Goal: Transaction & Acquisition: Obtain resource

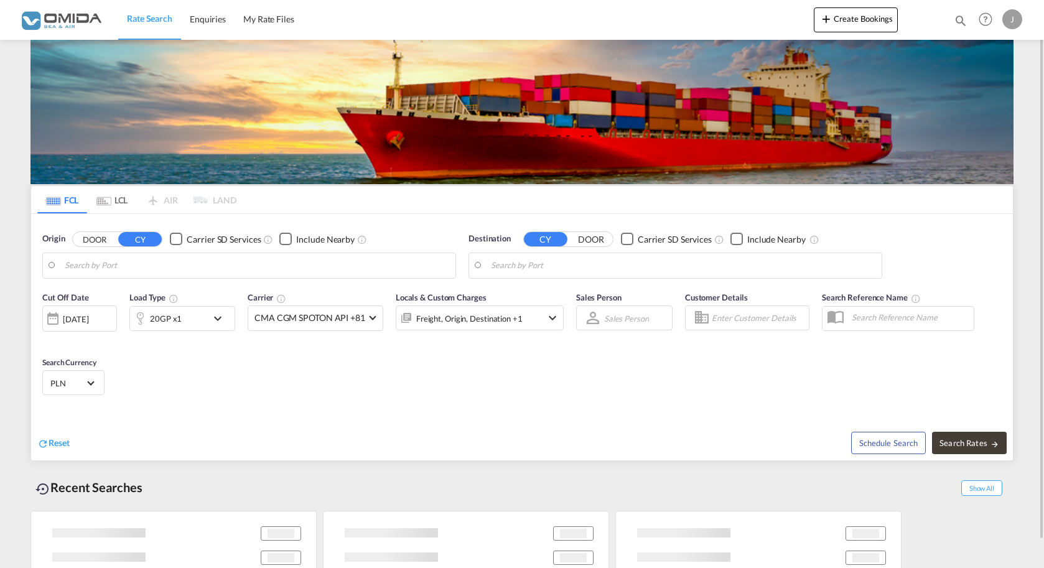
type input "[GEOGRAPHIC_DATA], PLGDY"
type input "[GEOGRAPHIC_DATA], MACAS"
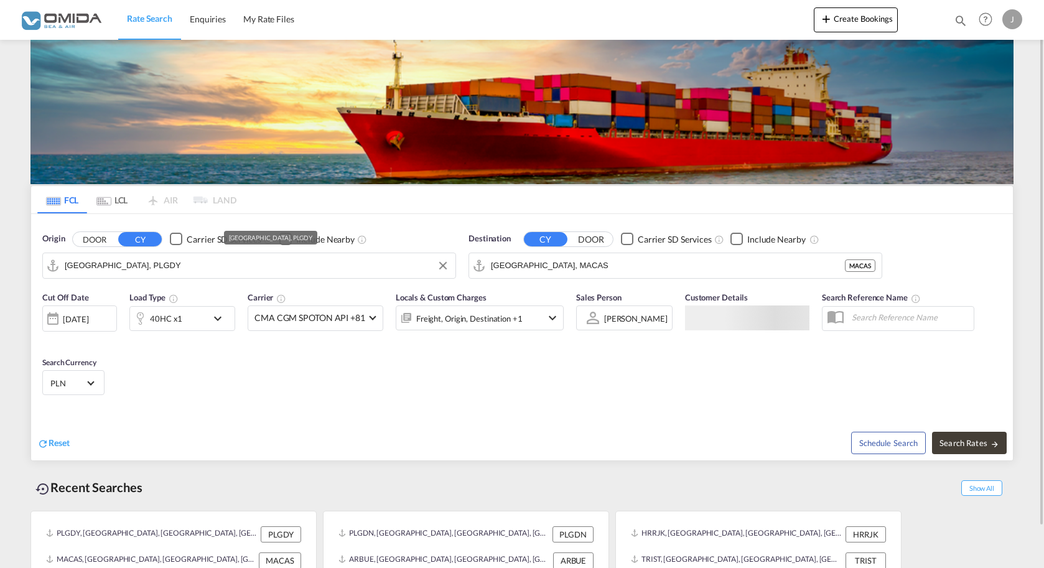
click at [120, 266] on input "[GEOGRAPHIC_DATA], PLGDY" at bounding box center [257, 265] width 385 height 19
click at [577, 268] on input "[GEOGRAPHIC_DATA], MACAS" at bounding box center [691, 265] width 370 height 19
click at [276, 390] on div "Cut Off Date 02 Sep 2025 02/09/2025 Load Type 40HC x1 Carrier CMA CGM SPOTON AP…" at bounding box center [522, 345] width 982 height 121
click at [206, 307] on div "40HC x1" at bounding box center [168, 318] width 77 height 25
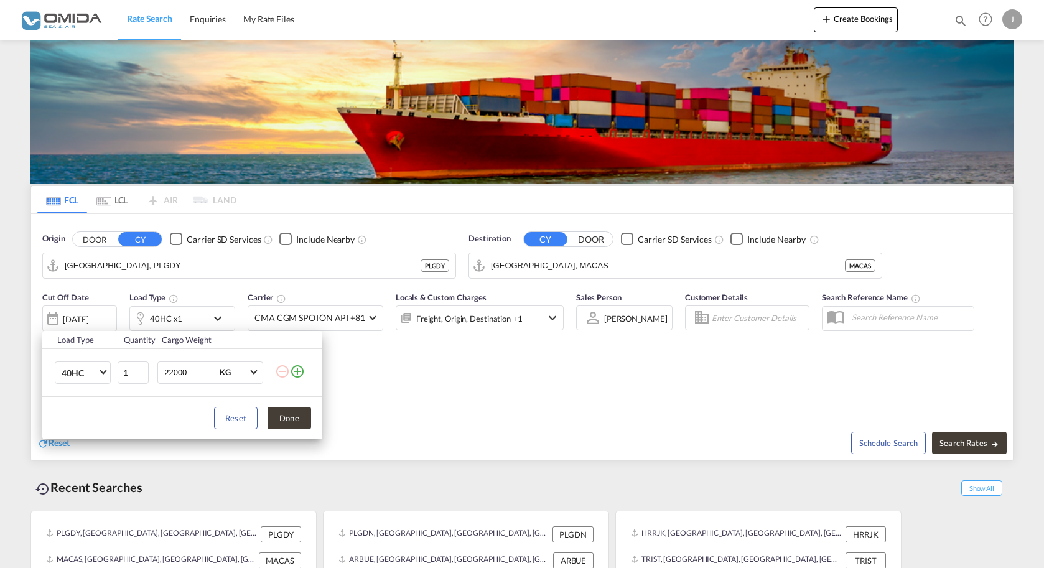
click at [170, 368] on input "22000" at bounding box center [188, 372] width 50 height 21
type input "24000"
click at [298, 415] on button "Done" at bounding box center [290, 418] width 44 height 22
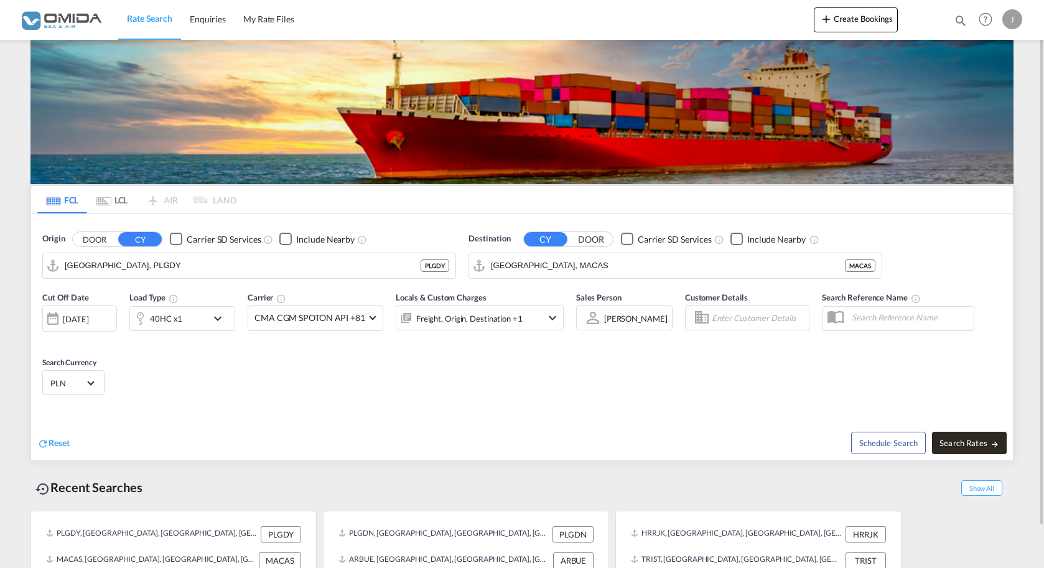
click at [945, 443] on span "Search Rates" at bounding box center [970, 443] width 60 height 10
type input "PLGDY to MACAS / [DATE]"
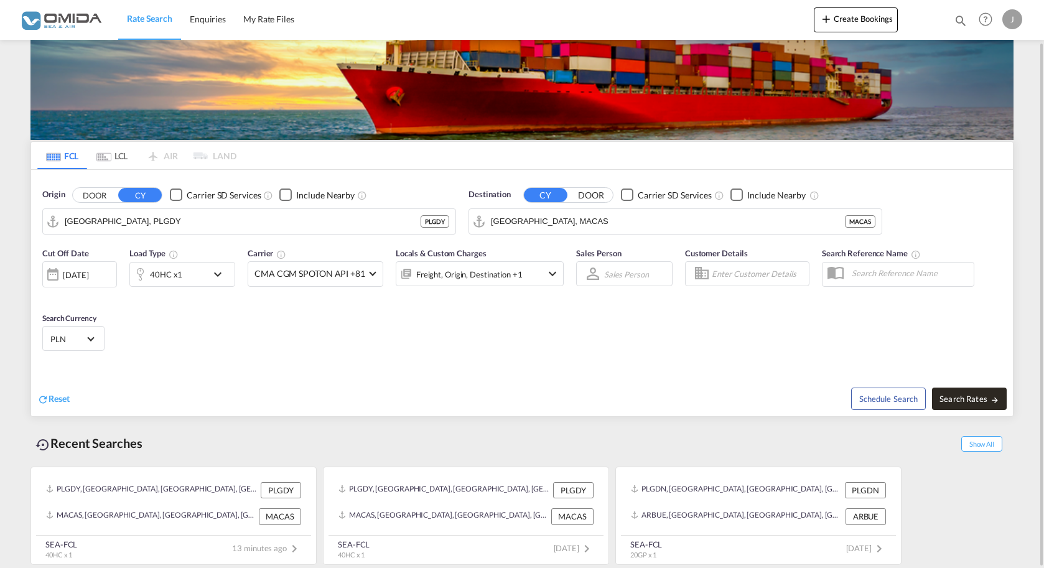
click at [957, 403] on span "Search Rates" at bounding box center [970, 399] width 60 height 10
type input "PLGDY to MACAS / [DATE]"
